Goal: Find specific page/section: Find specific page/section

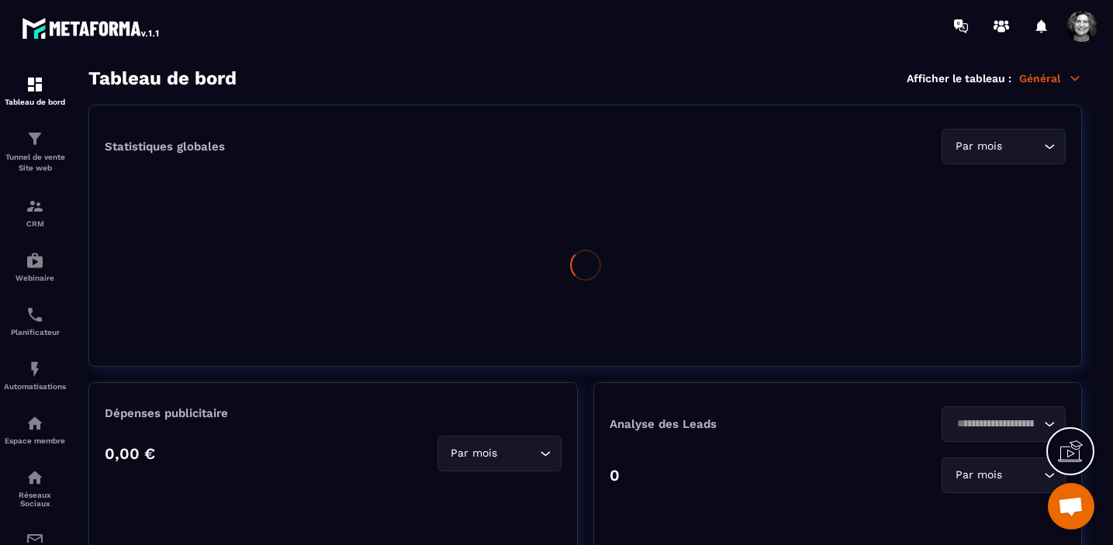
scroll to position [17651, 0]
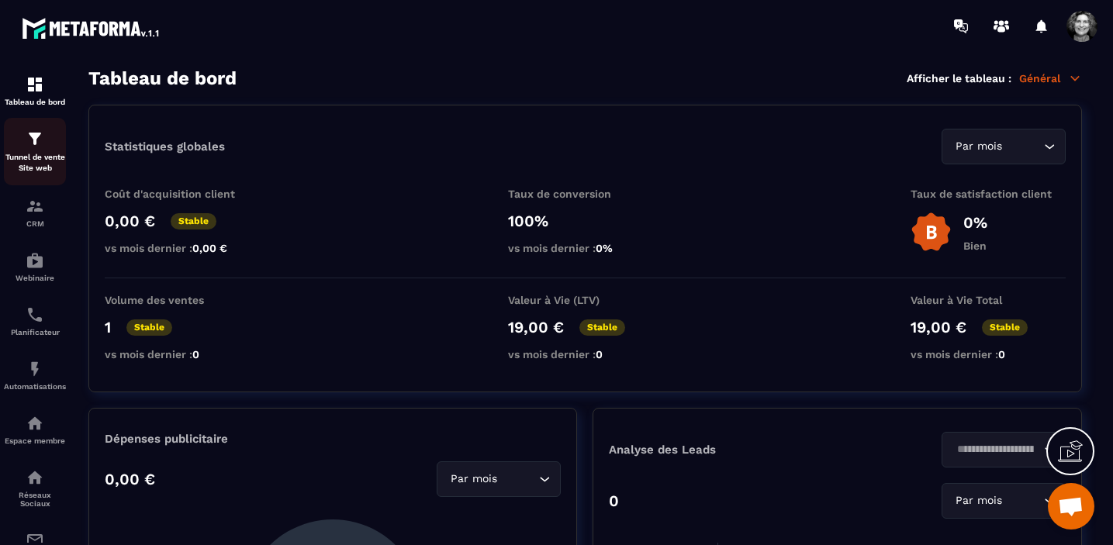
click at [41, 140] on img at bounding box center [35, 139] width 19 height 19
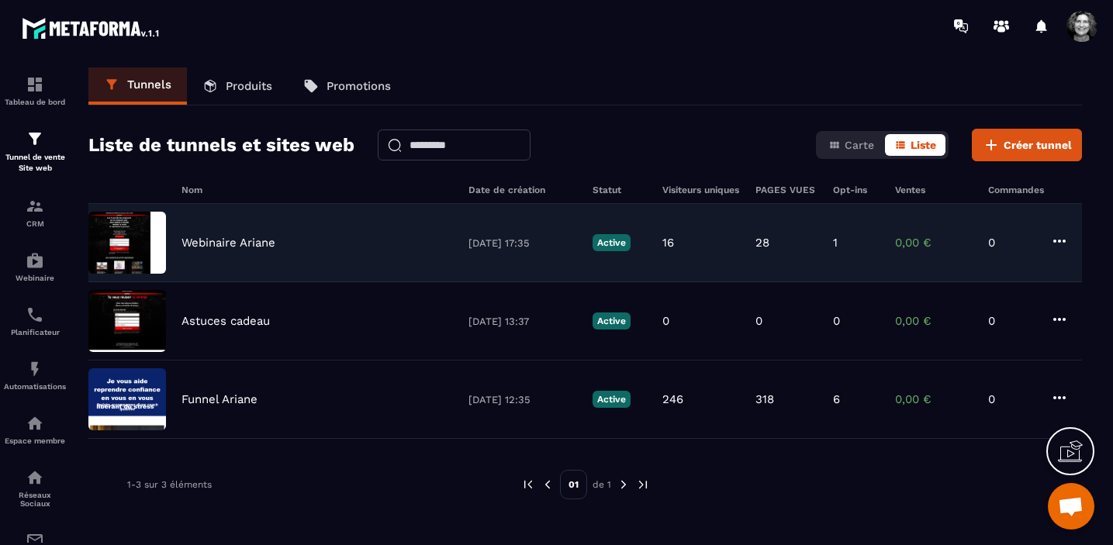
click at [254, 239] on p "Webinaire Ariane" at bounding box center [228, 243] width 94 height 14
click at [254, 245] on p "Webinaire Ariane" at bounding box center [228, 243] width 94 height 14
click at [330, 240] on div "Webinaire Ariane" at bounding box center [316, 243] width 271 height 14
